Goal: Check status: Check status

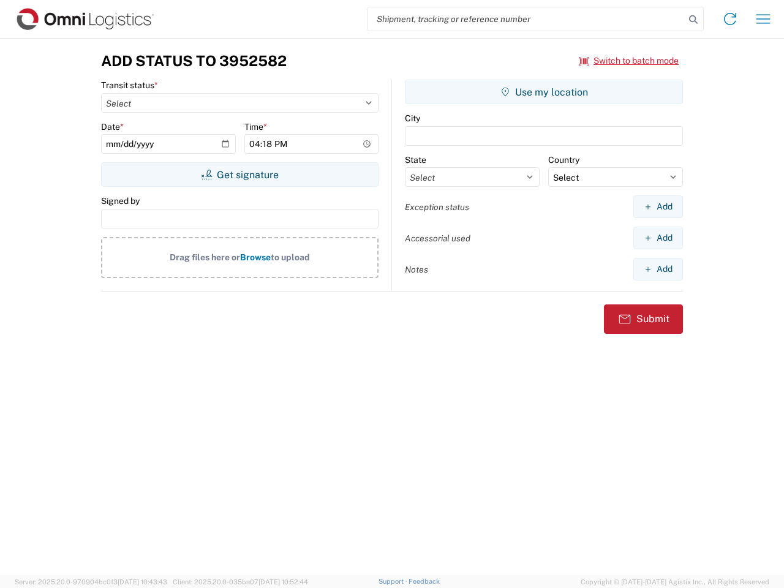
click at [526, 19] on input "search" at bounding box center [525, 18] width 317 height 23
click at [693, 20] on icon at bounding box center [693, 19] width 17 height 17
click at [730, 19] on icon at bounding box center [730, 19] width 20 height 20
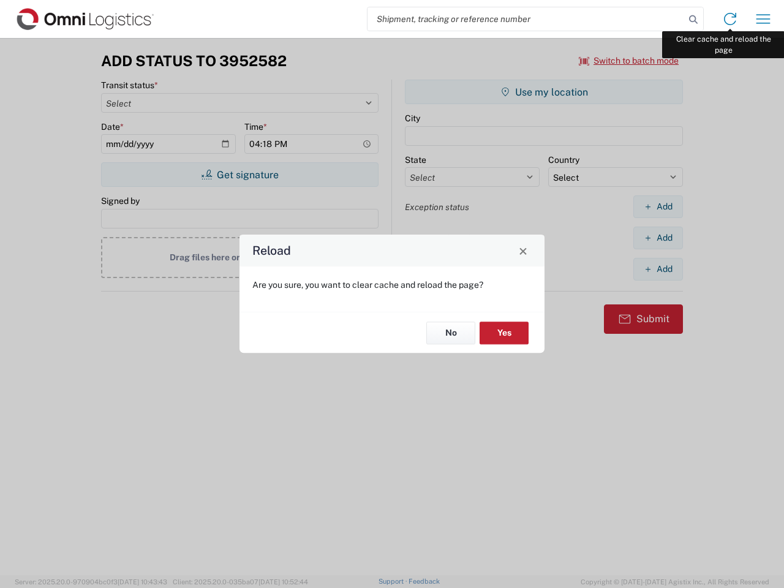
click at [763, 19] on div "Reload Are you sure, you want to clear cache and reload the page? No Yes" at bounding box center [392, 294] width 784 height 588
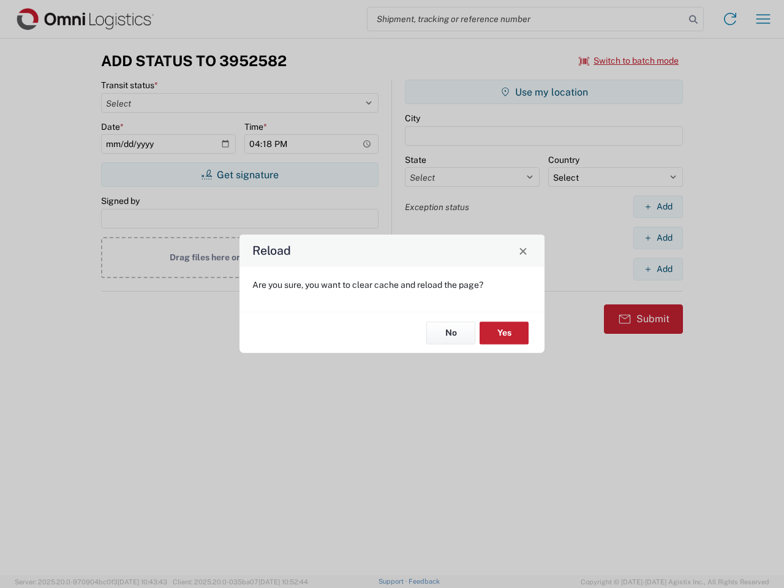
click at [629, 61] on div "Reload Are you sure, you want to clear cache and reload the page? No Yes" at bounding box center [392, 294] width 784 height 588
click at [239, 175] on div "Reload Are you sure, you want to clear cache and reload the page? No Yes" at bounding box center [392, 294] width 784 height 588
click at [544, 92] on div "Reload Are you sure, you want to clear cache and reload the page? No Yes" at bounding box center [392, 294] width 784 height 588
click at [658, 206] on div "Reload Are you sure, you want to clear cache and reload the page? No Yes" at bounding box center [392, 294] width 784 height 588
click at [658, 238] on div "Reload Are you sure, you want to clear cache and reload the page? No Yes" at bounding box center [392, 294] width 784 height 588
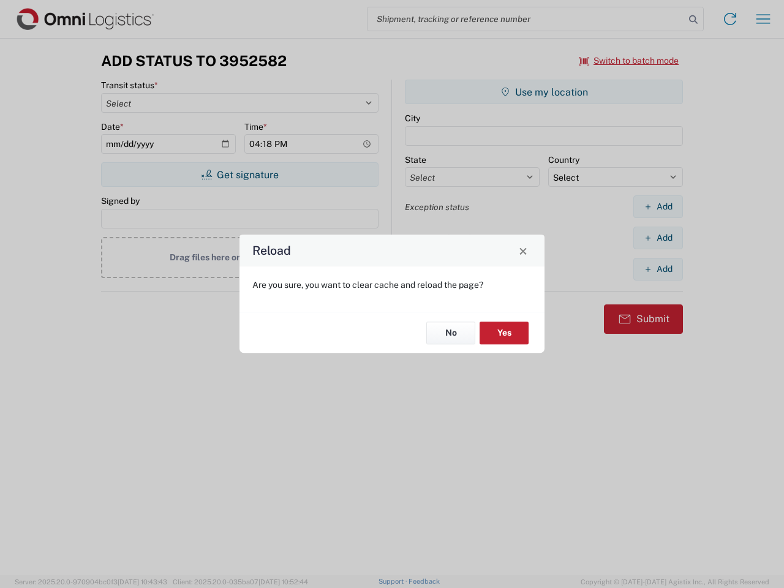
click at [658, 269] on div "Reload Are you sure, you want to clear cache and reload the page? No Yes" at bounding box center [392, 294] width 784 height 588
